Goal: Information Seeking & Learning: Find contact information

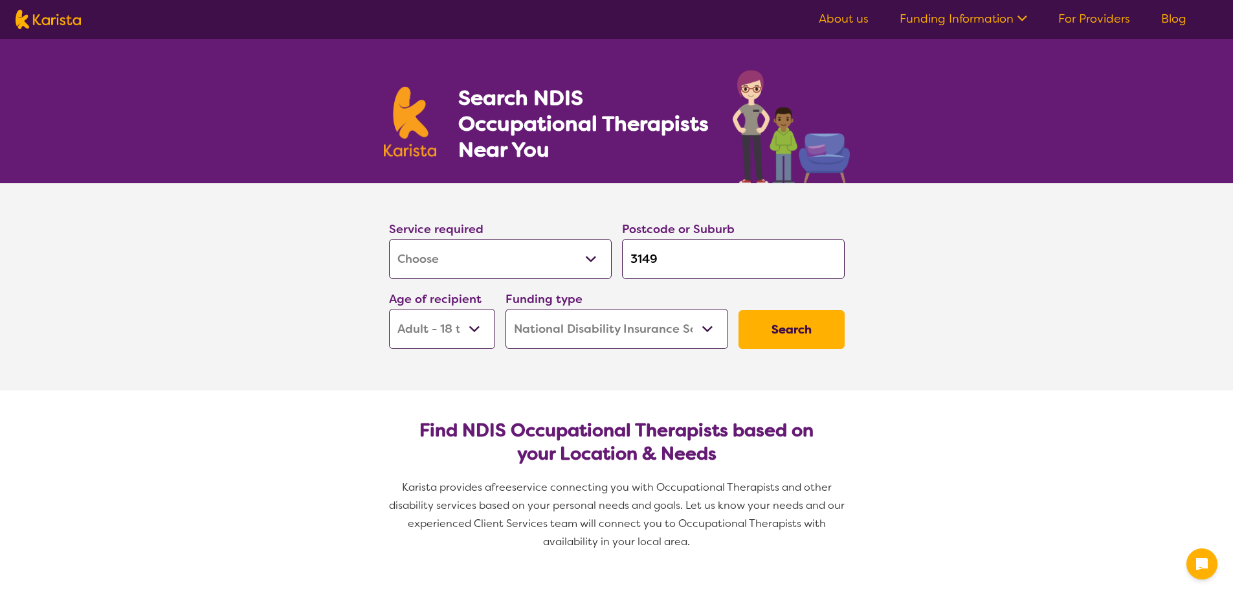
select select "[MEDICAL_DATA]"
select select "AD"
select select "NDIS"
select select "[MEDICAL_DATA]"
select select "AD"
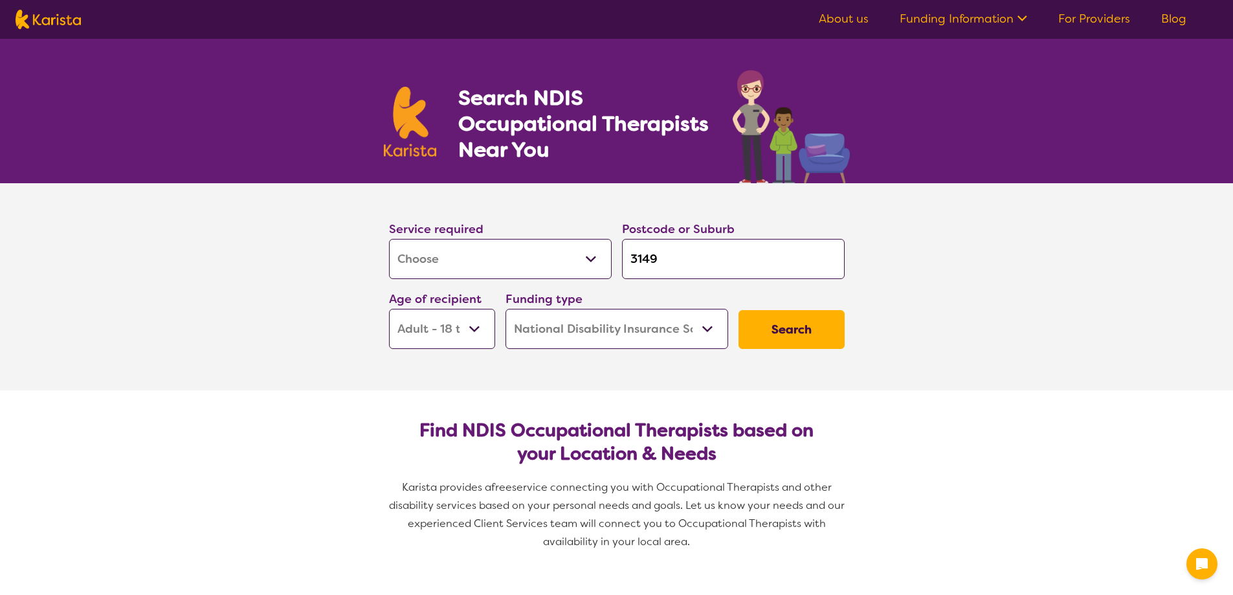
select select "NDIS"
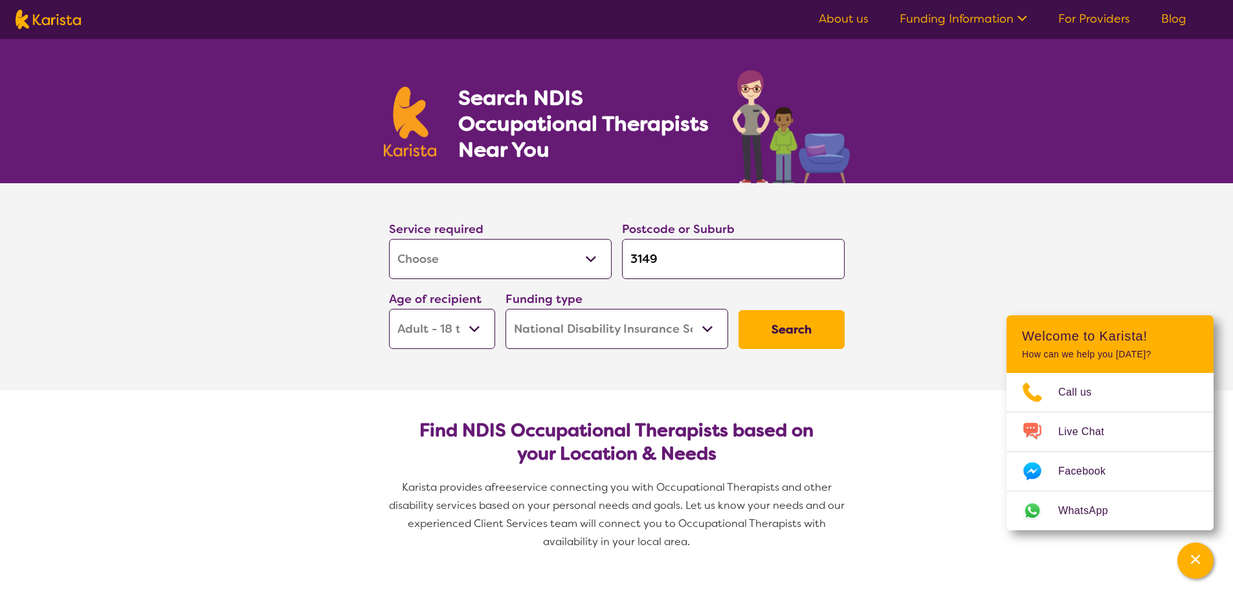
drag, startPoint x: 661, startPoint y: 255, endPoint x: 617, endPoint y: 255, distance: 43.4
click at [617, 255] on div "Postcode or Suburb 3149" at bounding box center [733, 249] width 233 height 70
click at [795, 328] on button "Search" at bounding box center [791, 329] width 106 height 39
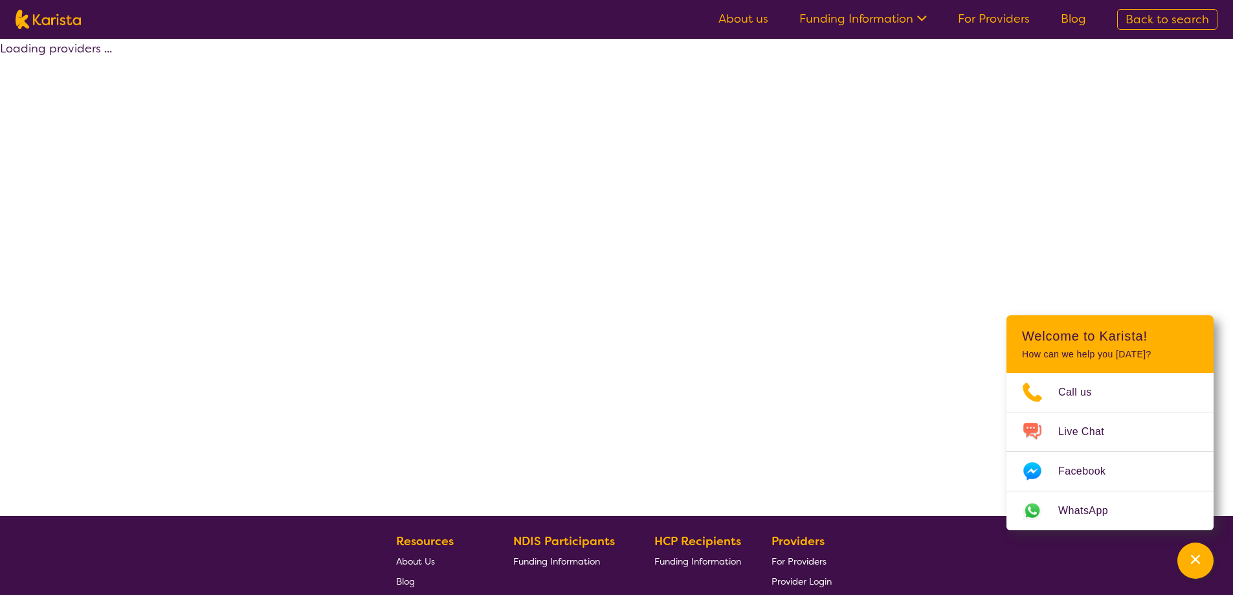
select select "by_score"
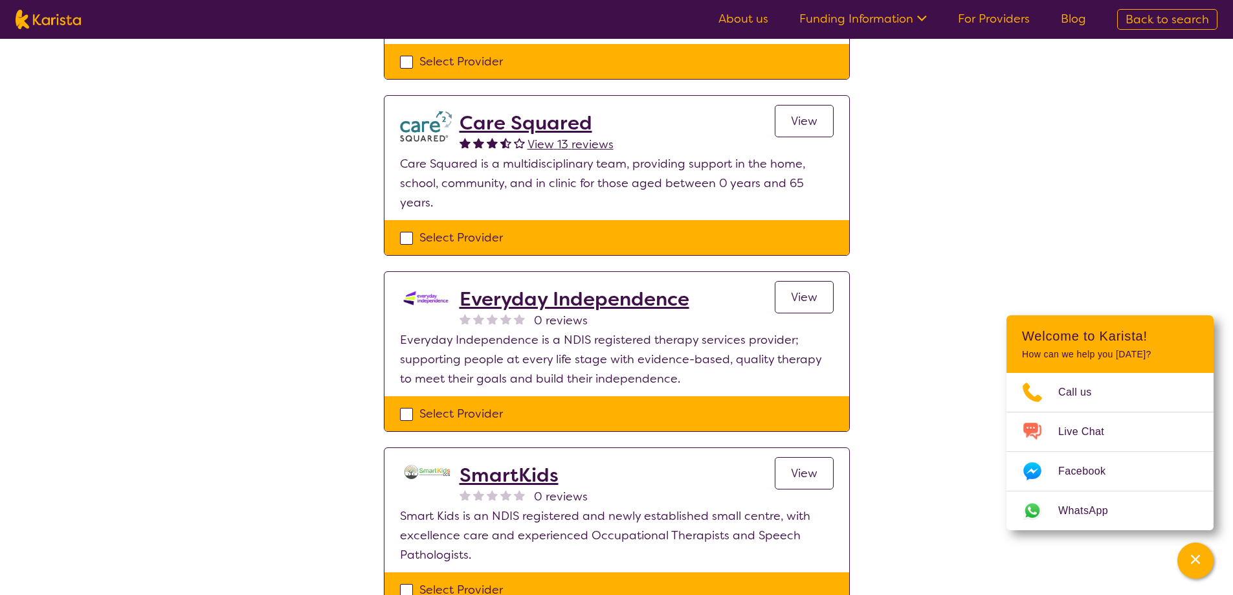
scroll to position [1747, 0]
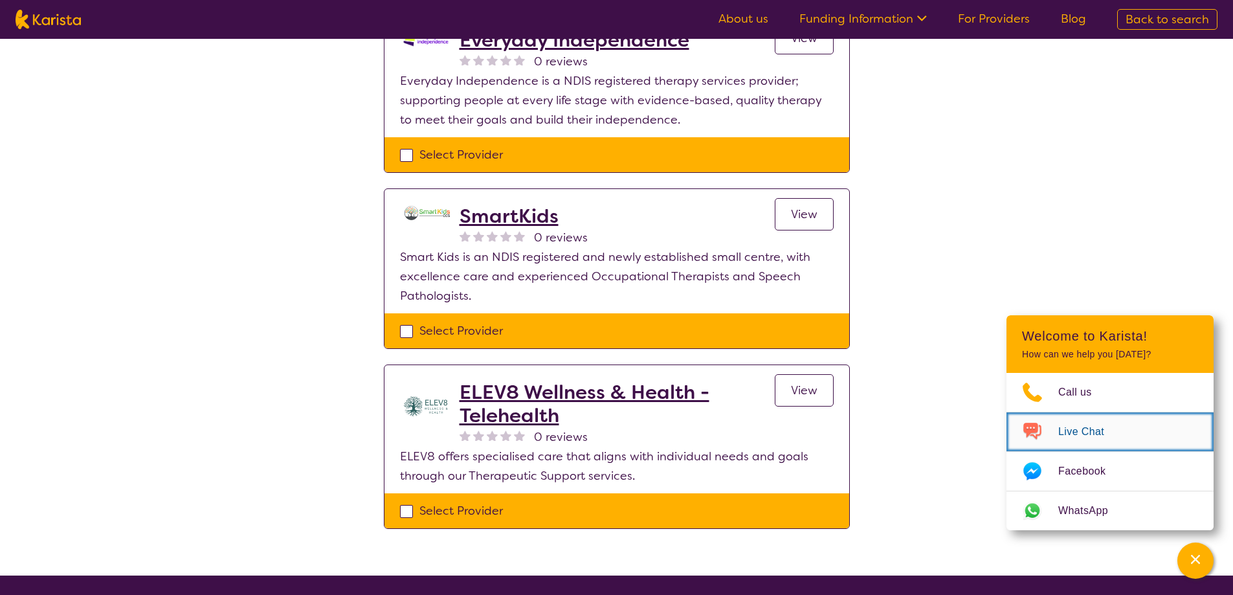
click at [1040, 428] on img "Choose channel" at bounding box center [1032, 431] width 52 height 21
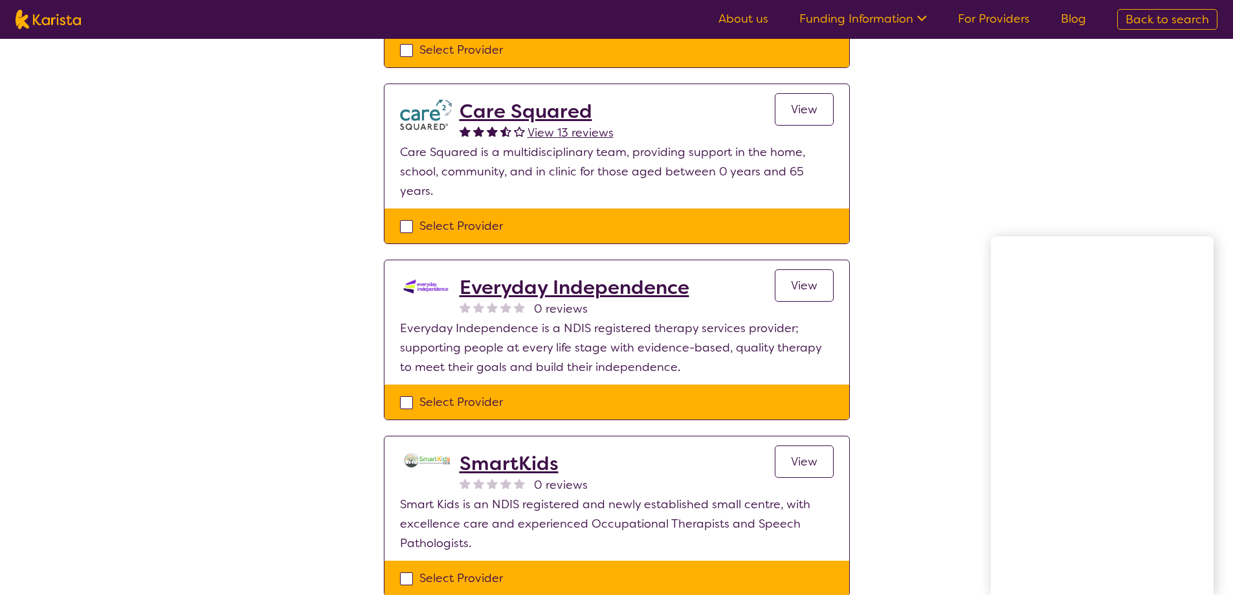
scroll to position [2020, 0]
